Goal: Contribute content

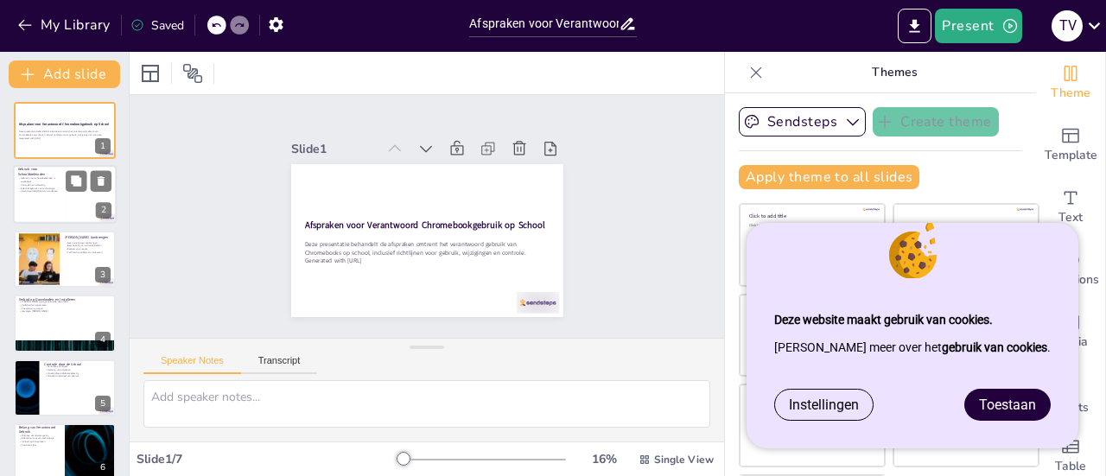
click at [60, 187] on div at bounding box center [65, 195] width 104 height 59
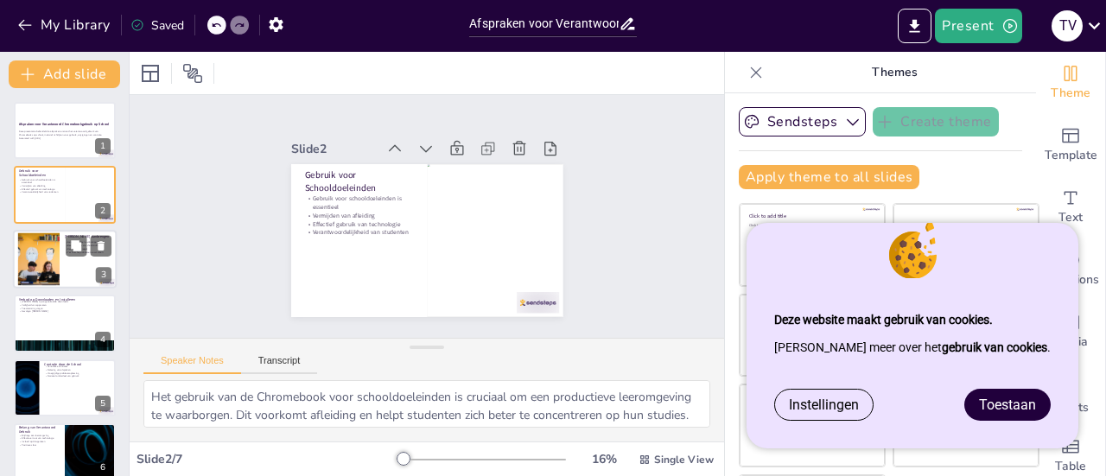
click at [42, 258] on div at bounding box center [39, 258] width 94 height 53
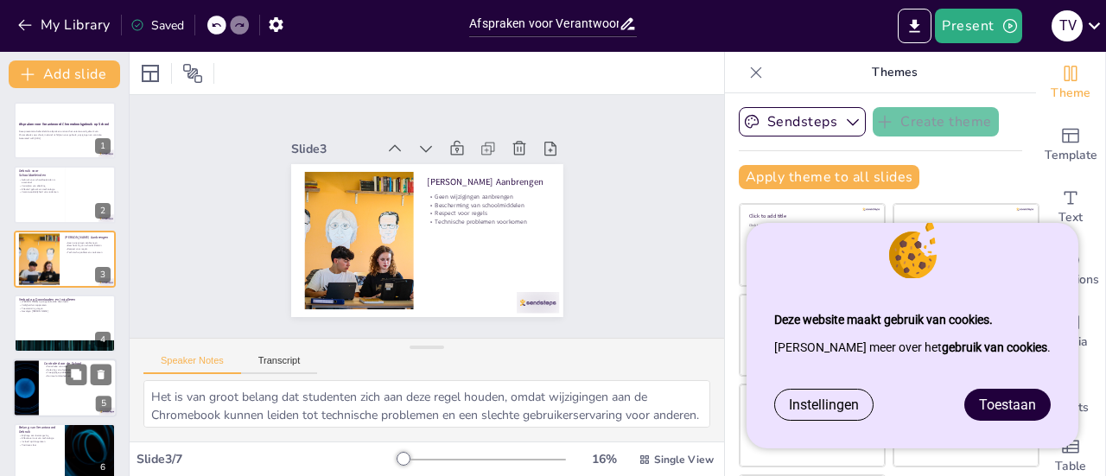
click at [59, 321] on div at bounding box center [65, 323] width 102 height 57
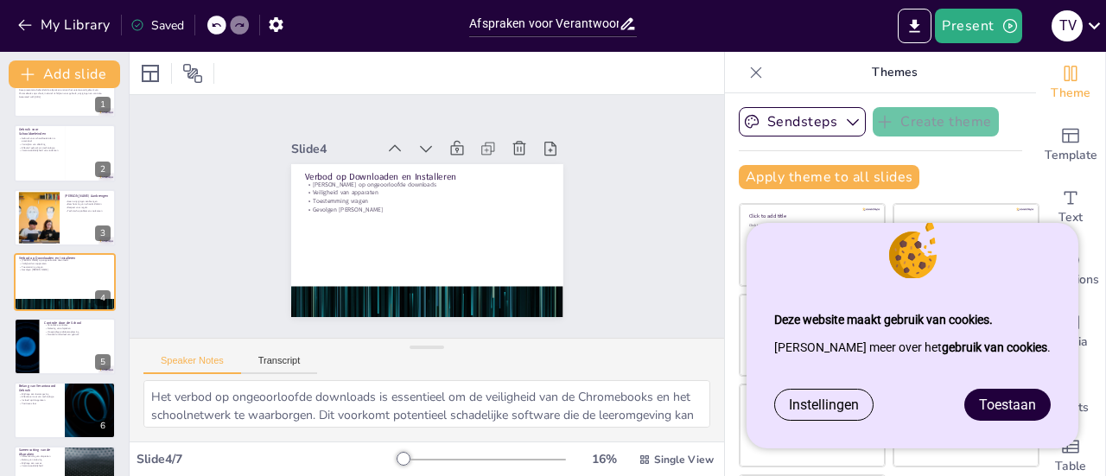
scroll to position [82, 0]
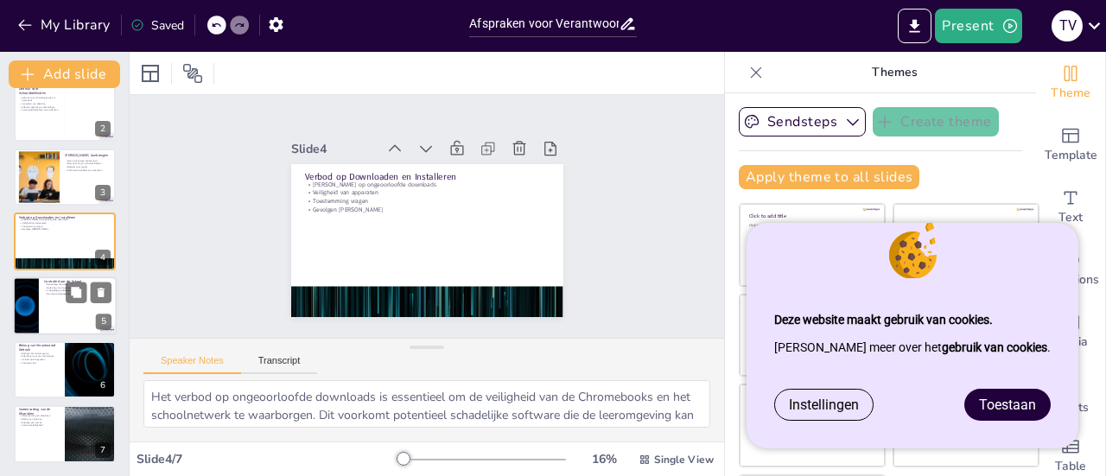
click at [61, 309] on div at bounding box center [65, 305] width 104 height 59
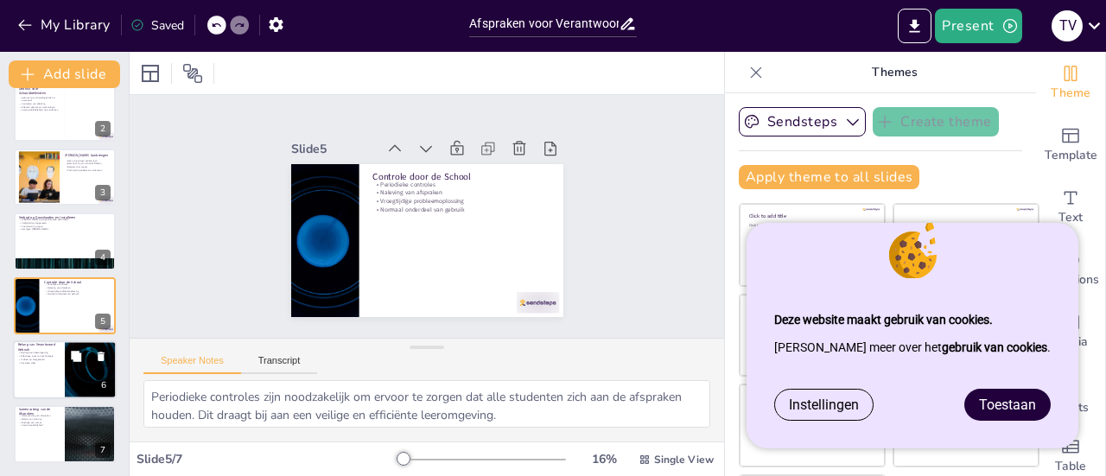
click at [43, 367] on div at bounding box center [65, 369] width 104 height 59
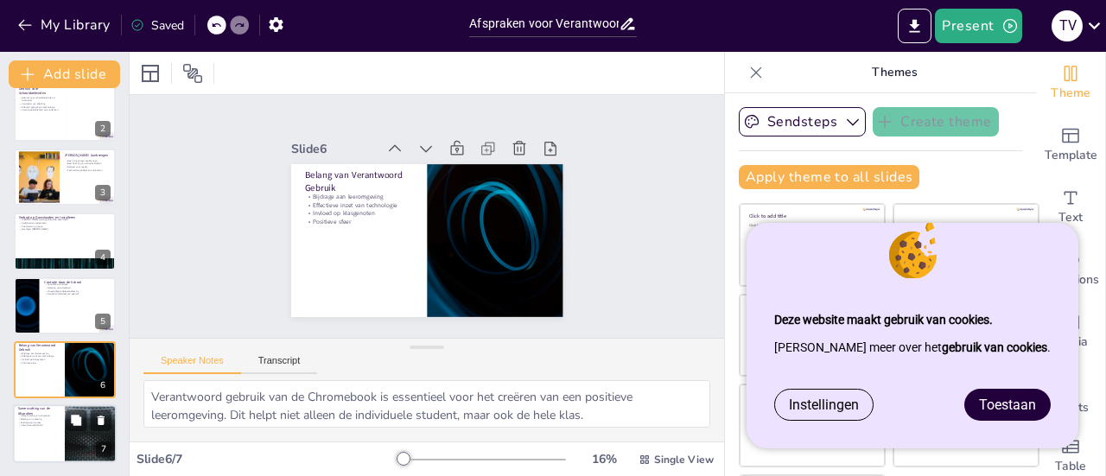
click at [43, 432] on div at bounding box center [65, 434] width 104 height 59
type textarea "Een duidelijke samenvatting van de afspraken helpt studenten om de belangrijkst…"
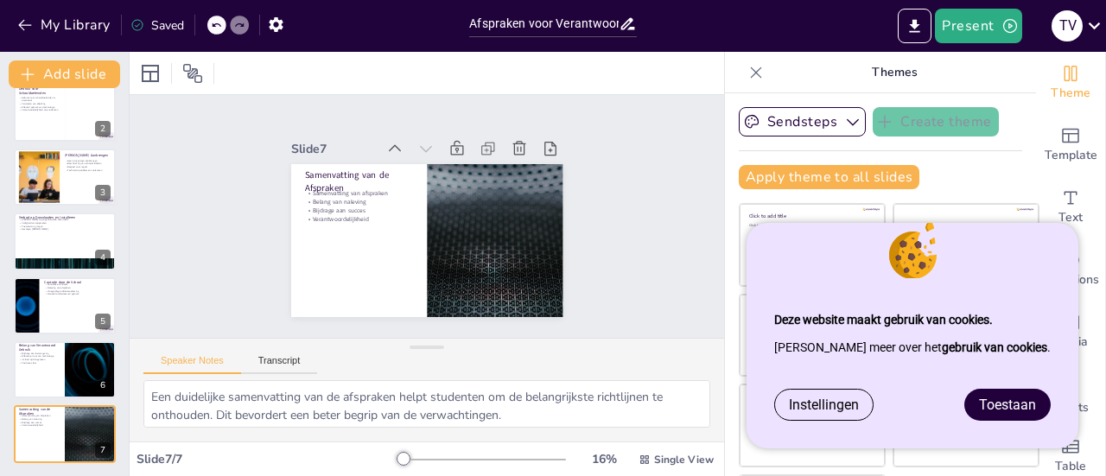
click at [1020, 410] on span "Toestaan" at bounding box center [1007, 405] width 57 height 16
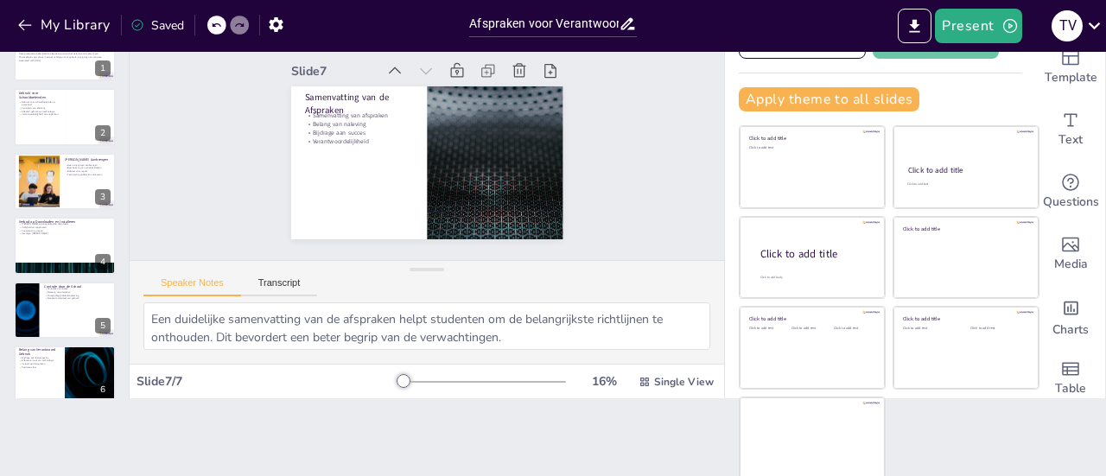
scroll to position [0, 0]
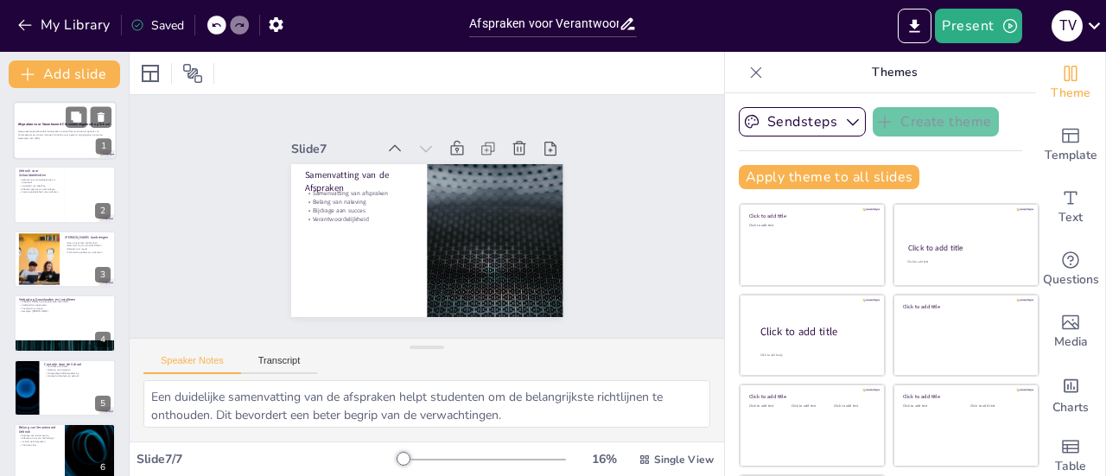
click at [54, 136] on p "Deze presentatie behandelt de afspraken omtrent het verantwoord gebruik van Chr…" at bounding box center [64, 133] width 93 height 6
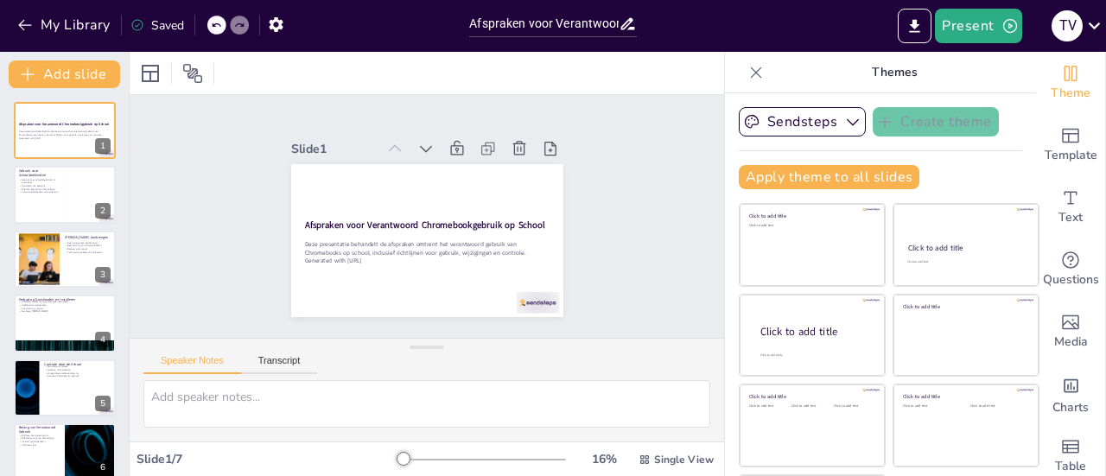
scroll to position [78, 0]
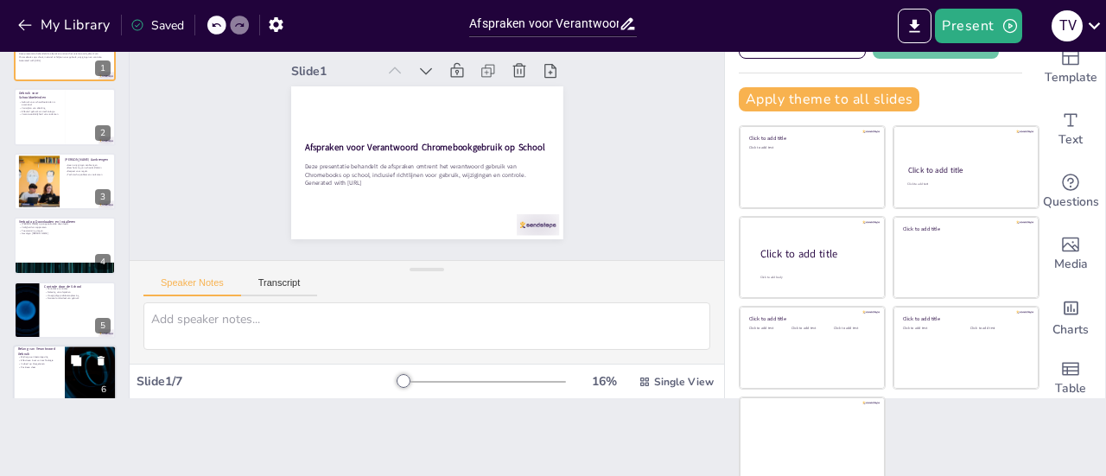
click at [74, 372] on div at bounding box center [91, 374] width 104 height 59
type textarea "Verantwoord gebruik van de Chromebook is essentieel voor het creëren van een po…"
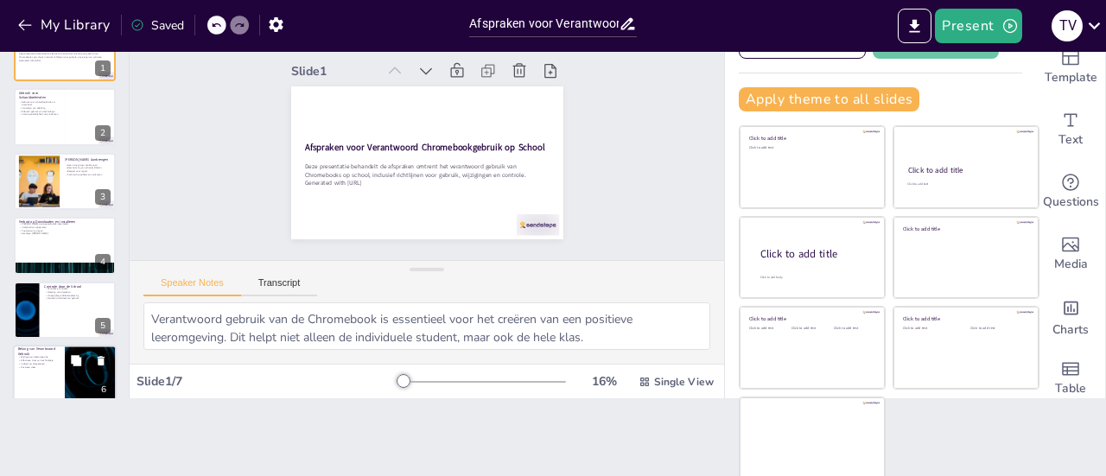
scroll to position [82, 0]
